Goal: Check status: Check status

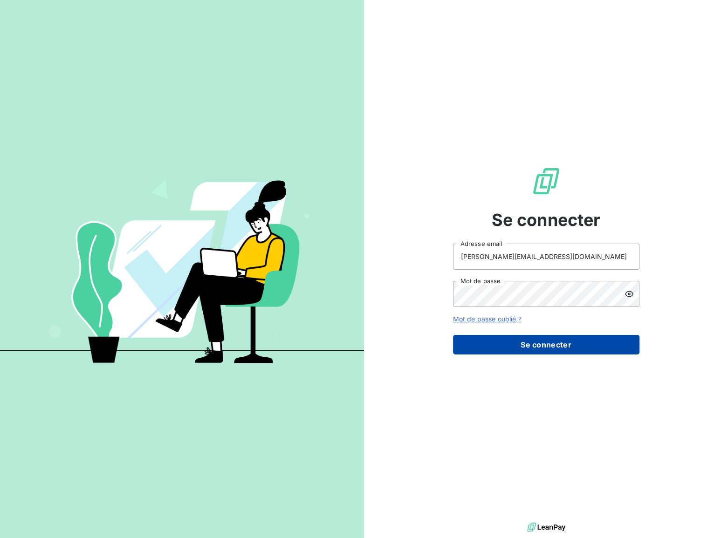
click at [521, 342] on button "Se connecter" at bounding box center [546, 345] width 186 height 20
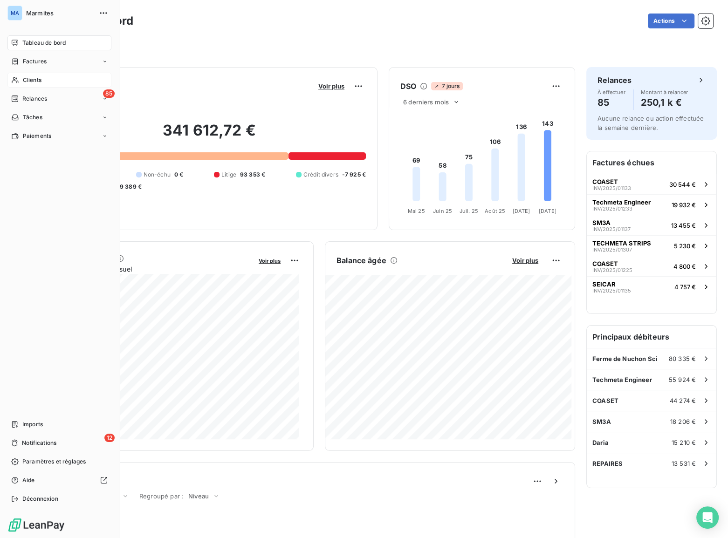
click at [27, 76] on span "Clients" at bounding box center [32, 80] width 19 height 8
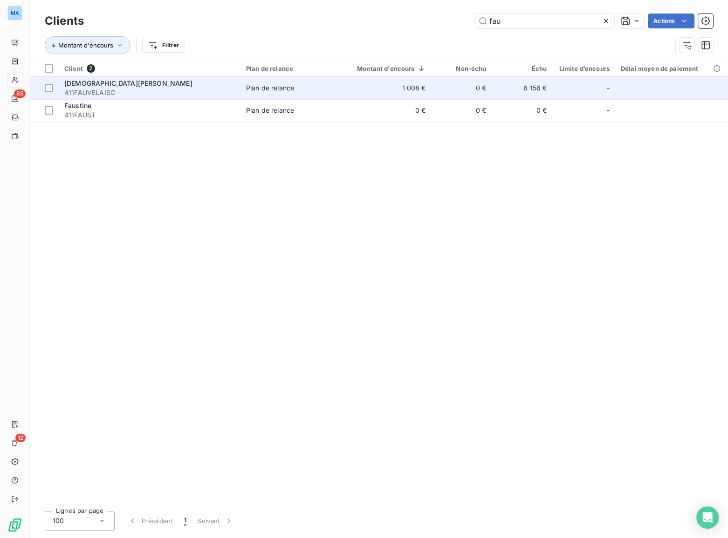
type input "fau"
click at [94, 77] on td "[DEMOGRAPHIC_DATA][PERSON_NAME] 411FAUVELAISC" at bounding box center [150, 88] width 182 height 22
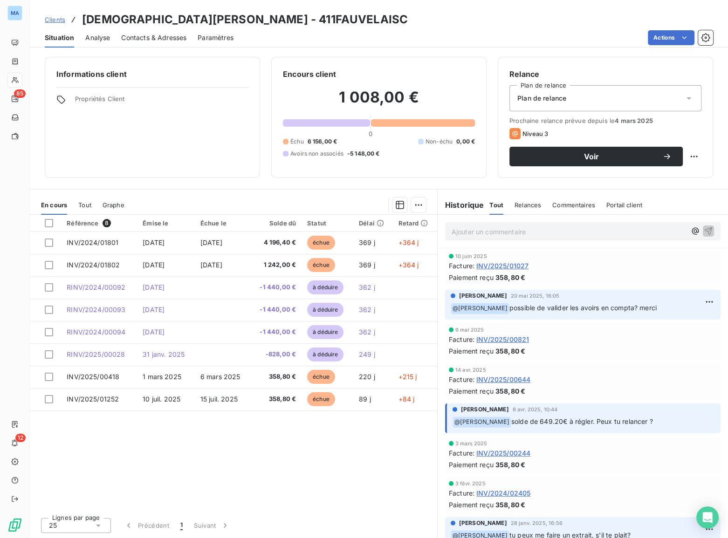
click at [214, 470] on div "Référence 8 Émise le Échue le Solde dû Statut Délai Retard INV/2024/01801 [DATE…" at bounding box center [233, 363] width 407 height 296
click at [235, 432] on div "Référence 8 Émise le Échue le Solde dû Statut Délai Retard INV/2024/01801 [DATE…" at bounding box center [233, 363] width 407 height 296
